Goal: Task Accomplishment & Management: Complete application form

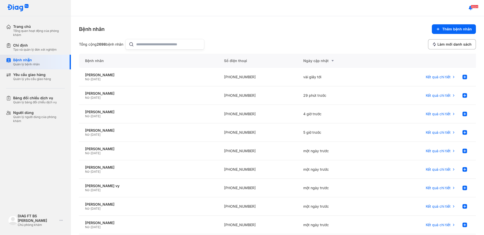
click at [28, 62] on div "Bệnh nhân" at bounding box center [26, 60] width 27 height 5
click at [446, 29] on span "Thêm bệnh nhân" at bounding box center [457, 29] width 30 height 5
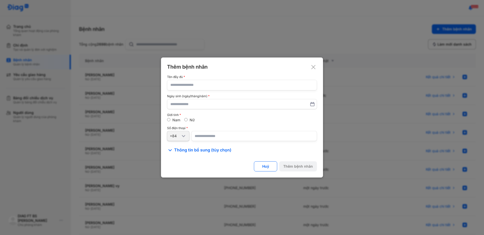
click at [280, 85] on input "text" at bounding box center [241, 85] width 143 height 10
type input "**********"
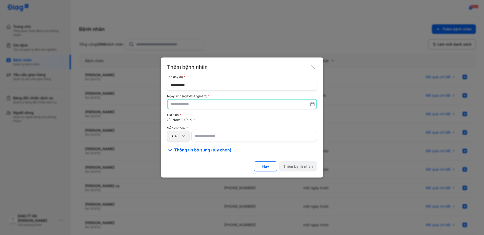
click at [230, 106] on input "text" at bounding box center [241, 103] width 143 height 9
type input "**********"
drag, startPoint x: 218, startPoint y: 121, endPoint x: 188, endPoint y: 117, distance: 30.5
click at [218, 121] on div "Nam Nữ" at bounding box center [242, 120] width 150 height 5
click at [189, 120] on div "Nữ" at bounding box center [189, 120] width 10 height 5
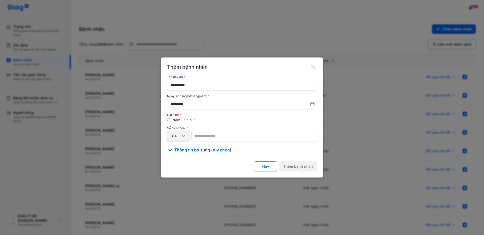
click at [200, 136] on input "number" at bounding box center [253, 136] width 125 height 10
type input "**********"
click at [291, 167] on div "Thêm bệnh nhân" at bounding box center [298, 166] width 30 height 5
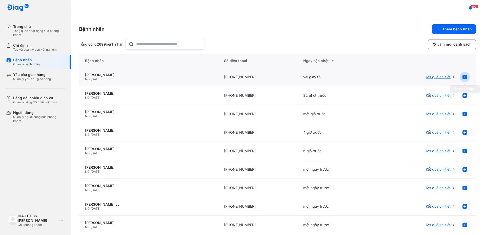
click at [462, 76] on use at bounding box center [464, 77] width 5 height 5
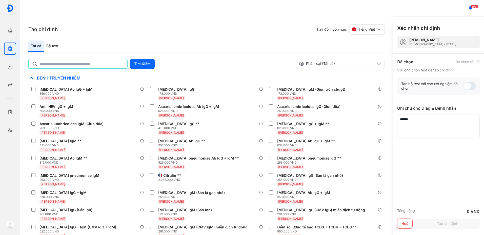
click at [80, 64] on input "text" at bounding box center [81, 63] width 84 height 9
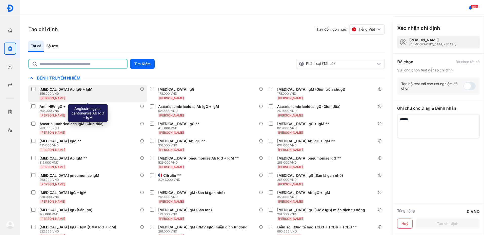
type input "***"
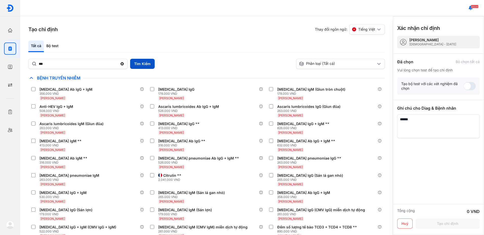
click at [147, 66] on button "Tìm Kiếm" at bounding box center [142, 64] width 25 height 10
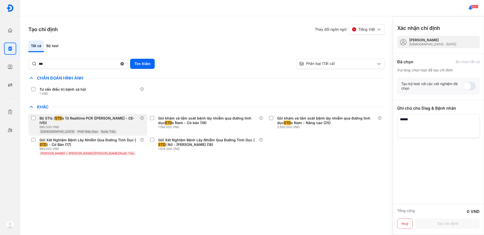
click at [46, 125] on div "690.000 VND" at bounding box center [89, 127] width 100 height 4
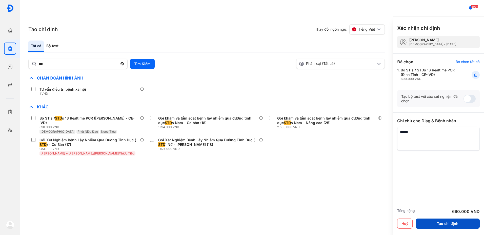
click at [451, 222] on button "Tạo chỉ định" at bounding box center [447, 223] width 64 height 10
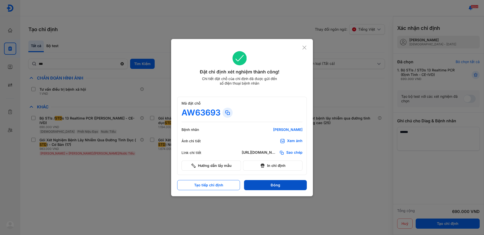
click at [263, 184] on button "Đóng" at bounding box center [275, 185] width 63 height 10
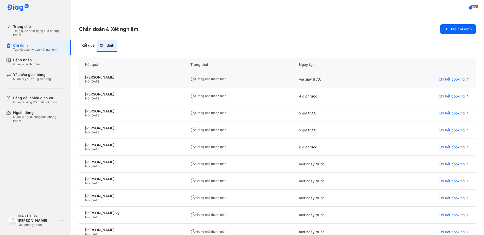
click at [456, 78] on span "Chi tiết booking" at bounding box center [451, 79] width 26 height 5
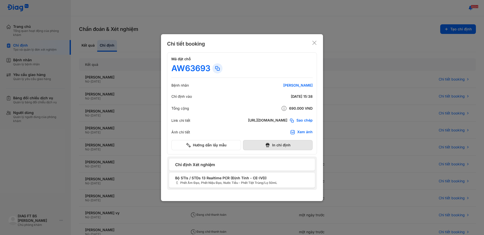
click at [271, 144] on button "In chỉ định" at bounding box center [278, 145] width 70 height 10
click at [313, 43] on icon at bounding box center [314, 42] width 5 height 5
